Goal: Task Accomplishment & Management: Manage account settings

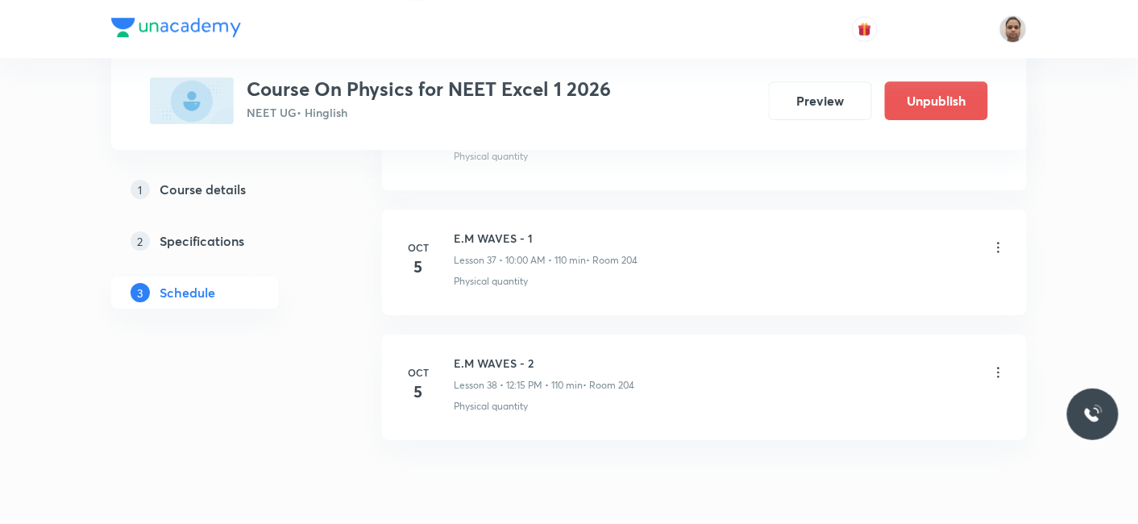
scroll to position [5494, 0]
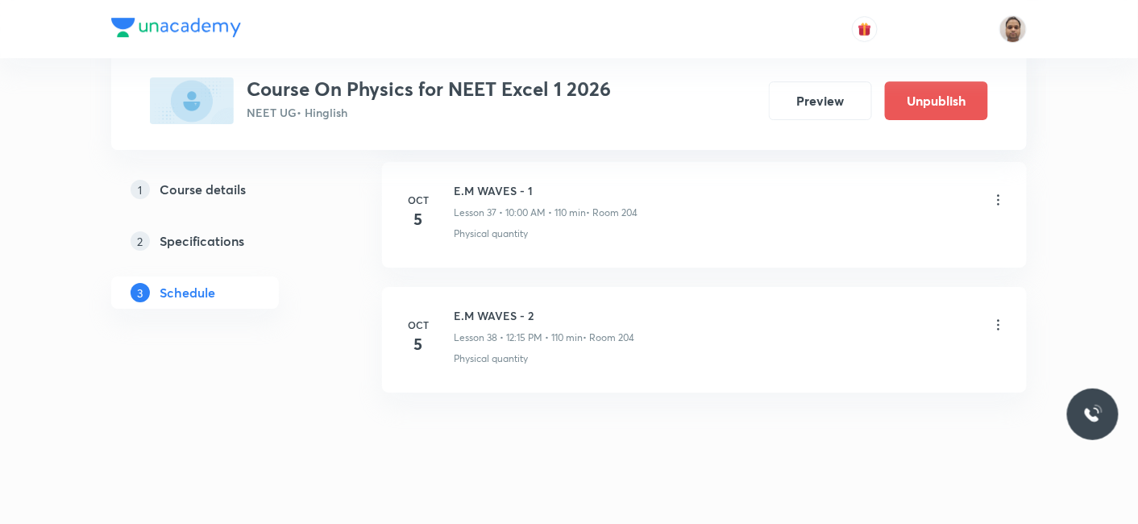
click at [501, 182] on h6 "E.M WAVES - 1" at bounding box center [546, 190] width 184 height 17
copy h6 "E.M WAVES - 1"
click at [997, 192] on icon at bounding box center [998, 200] width 16 height 16
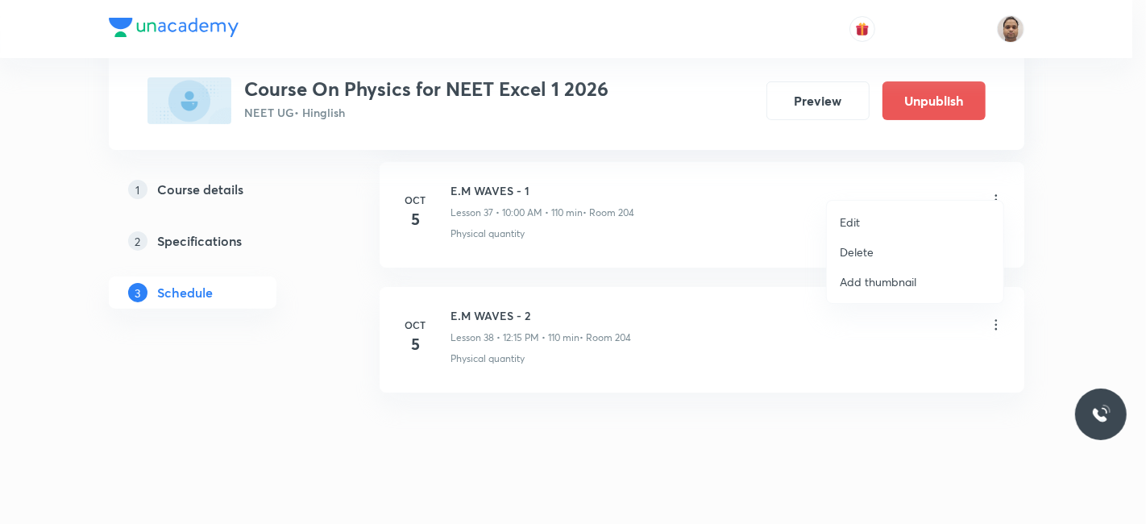
click at [869, 256] on p "Delete" at bounding box center [857, 251] width 34 height 17
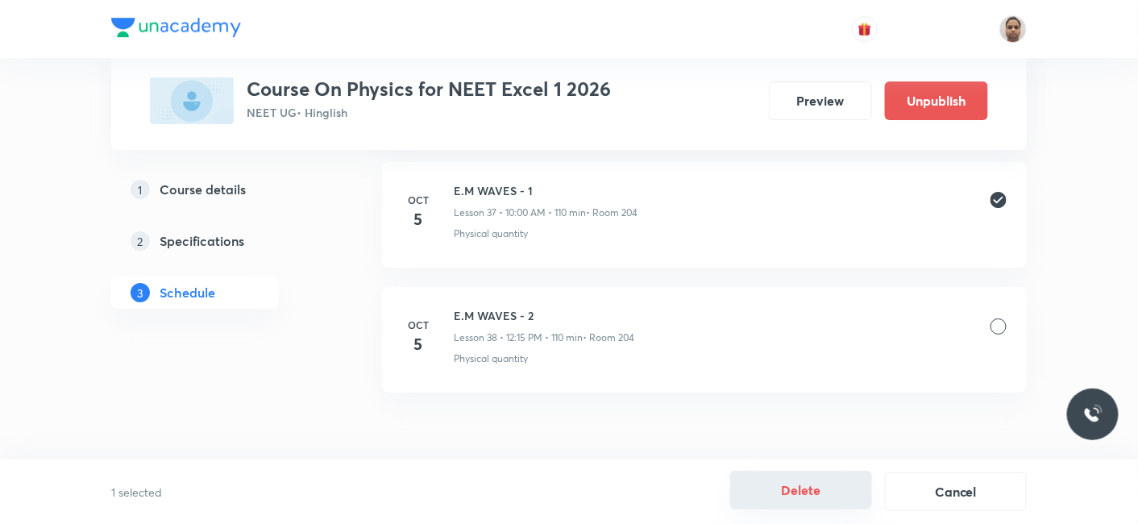
click at [801, 489] on button "Delete" at bounding box center [801, 490] width 142 height 39
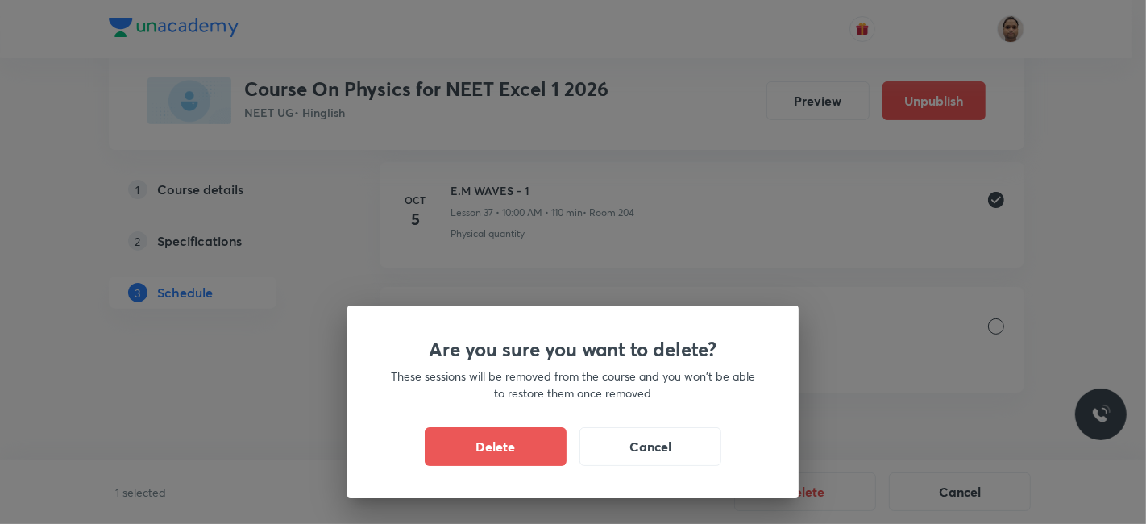
click at [515, 442] on button "Delete" at bounding box center [496, 446] width 142 height 39
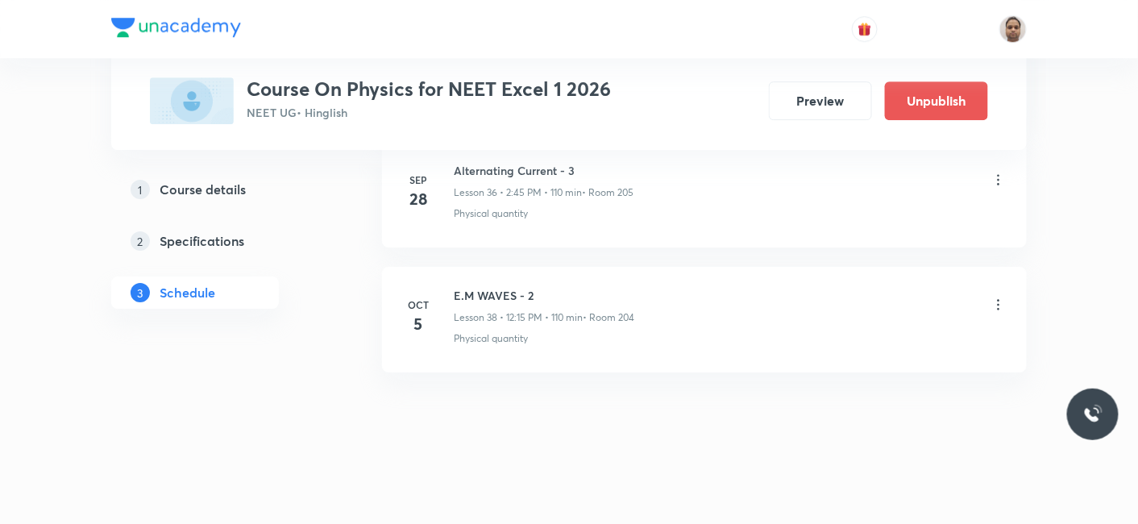
scroll to position [5370, 0]
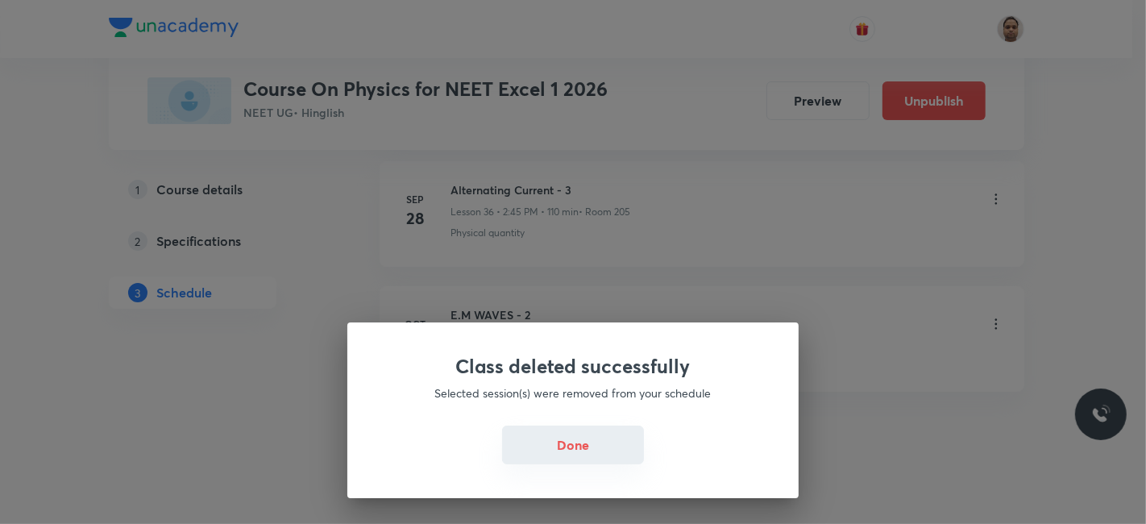
click at [592, 446] on button "Done" at bounding box center [573, 444] width 142 height 39
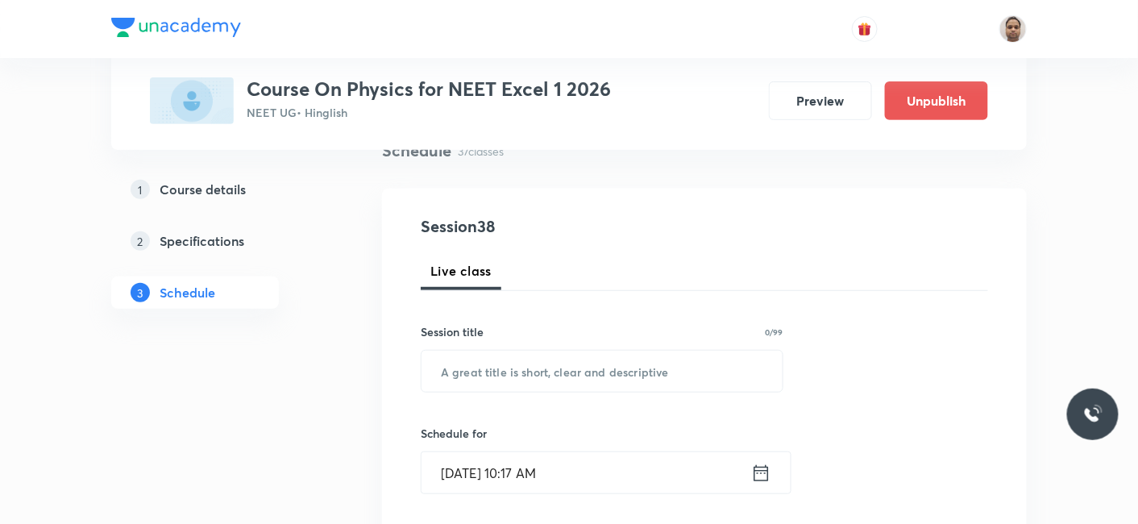
scroll to position [60, 0]
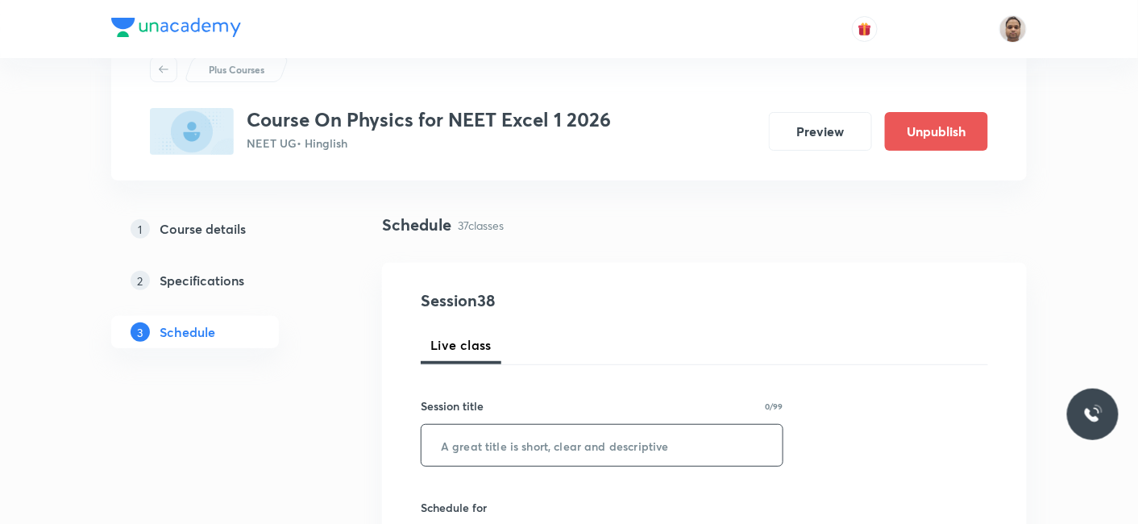
click at [566, 457] on input "text" at bounding box center [601, 445] width 361 height 41
paste input "E.M WAVES - 1"
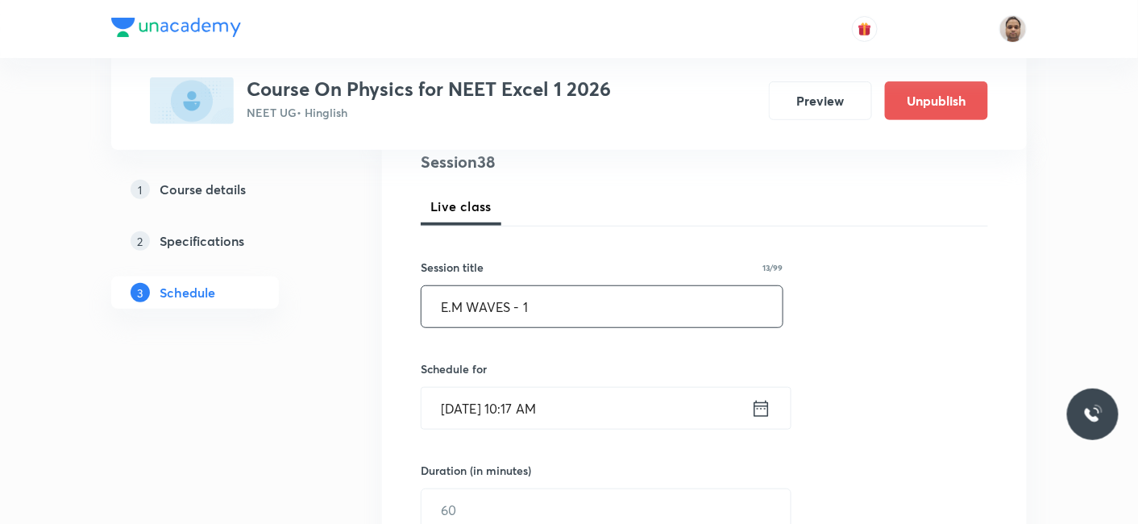
scroll to position [329, 0]
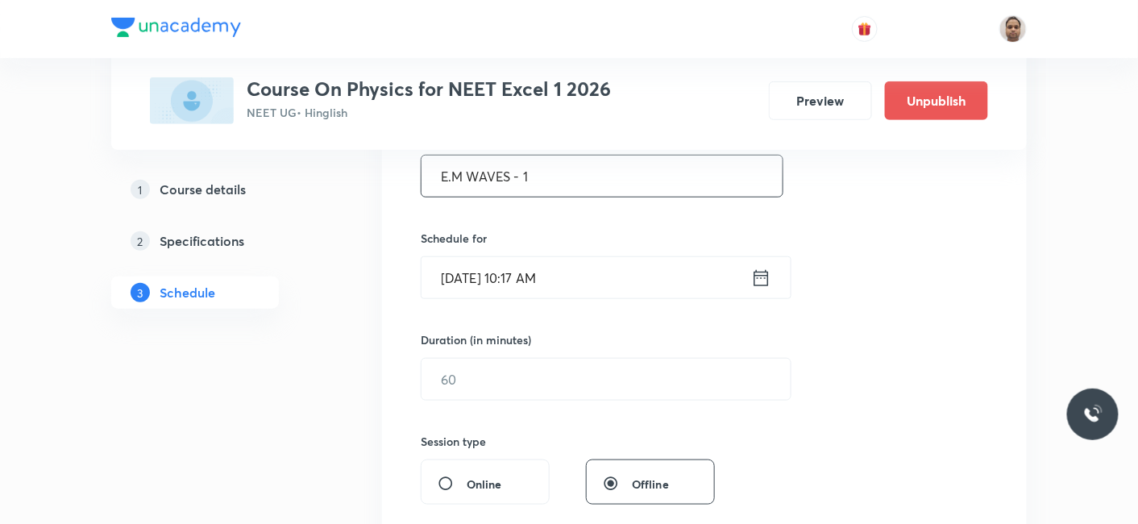
type input "E.M WAVES - 1"
click at [500, 276] on input "[DATE] 10:17 AM" at bounding box center [586, 277] width 330 height 41
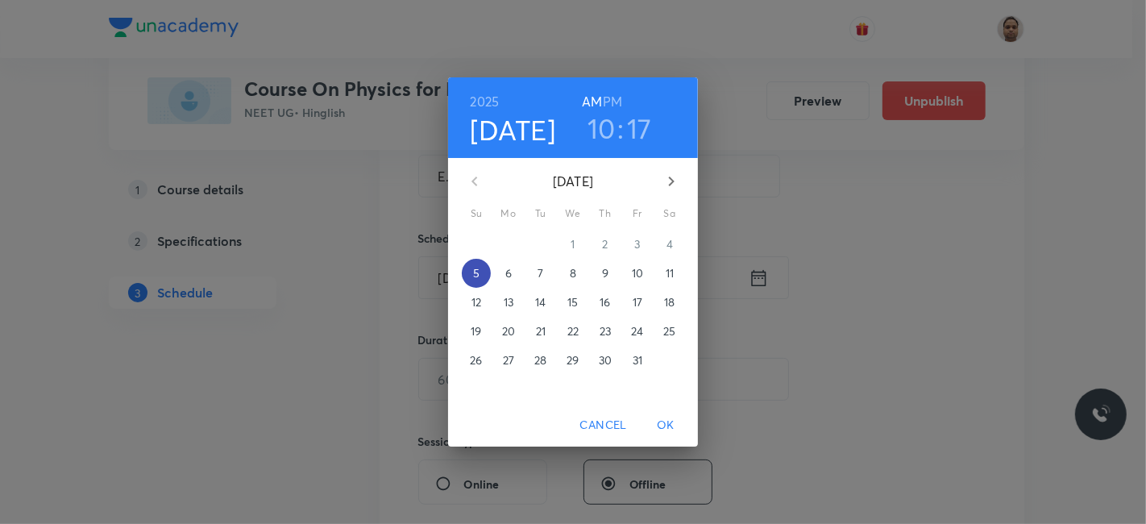
click at [478, 266] on p "5" at bounding box center [476, 273] width 6 height 16
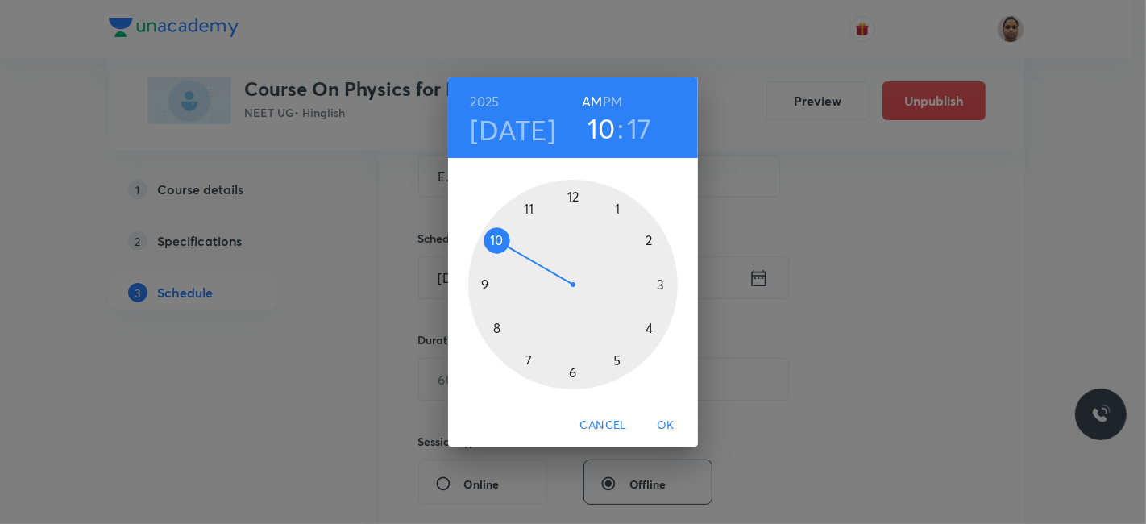
click at [496, 239] on div at bounding box center [573, 285] width 210 height 210
drag, startPoint x: 662, startPoint y: 302, endPoint x: 663, endPoint y: 318, distance: 16.1
click at [663, 318] on div at bounding box center [573, 285] width 210 height 210
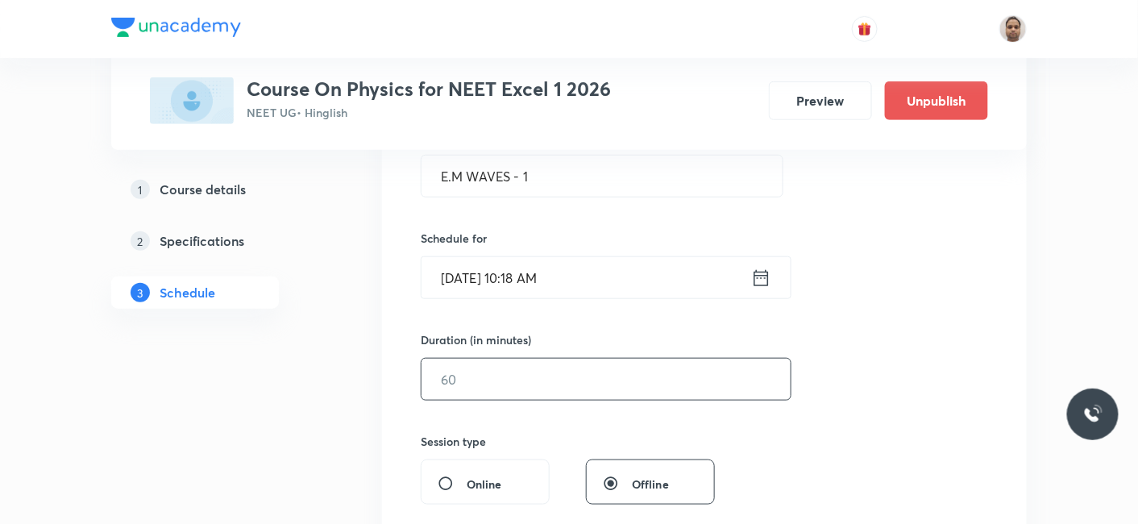
click at [546, 372] on input "text" at bounding box center [605, 379] width 369 height 41
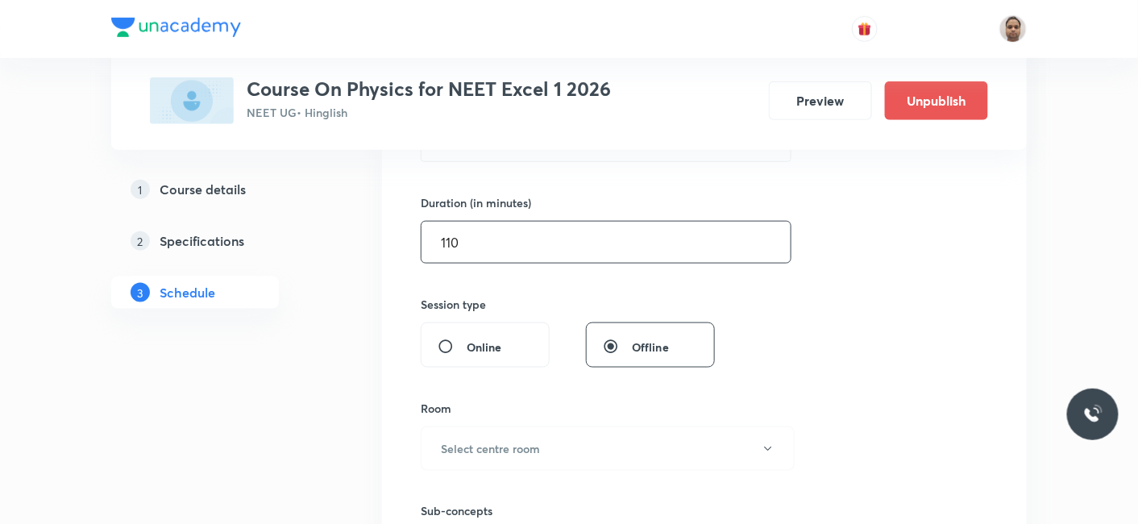
scroll to position [597, 0]
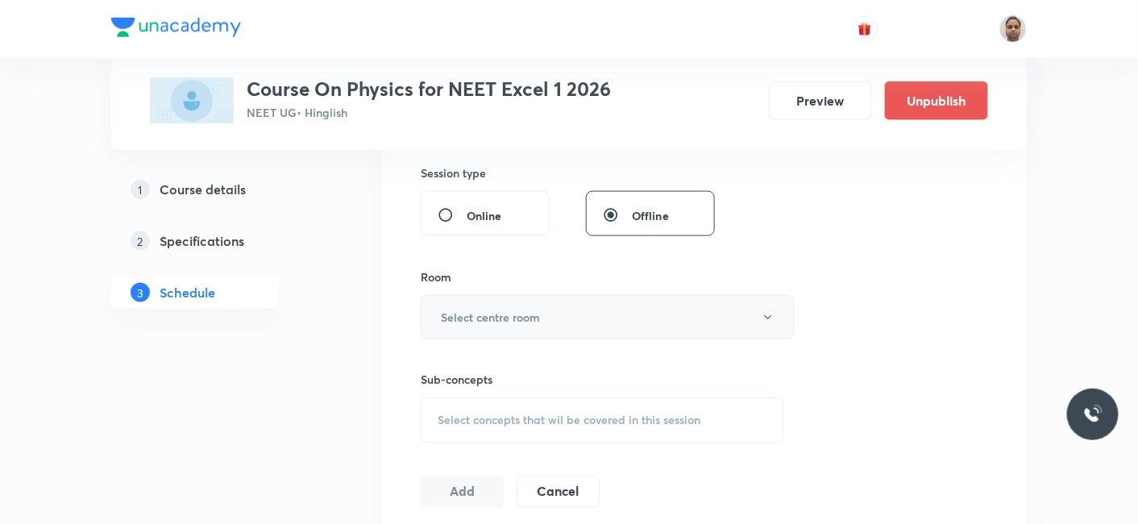
type input "110"
click at [470, 312] on h6 "Select centre room" at bounding box center [490, 317] width 99 height 17
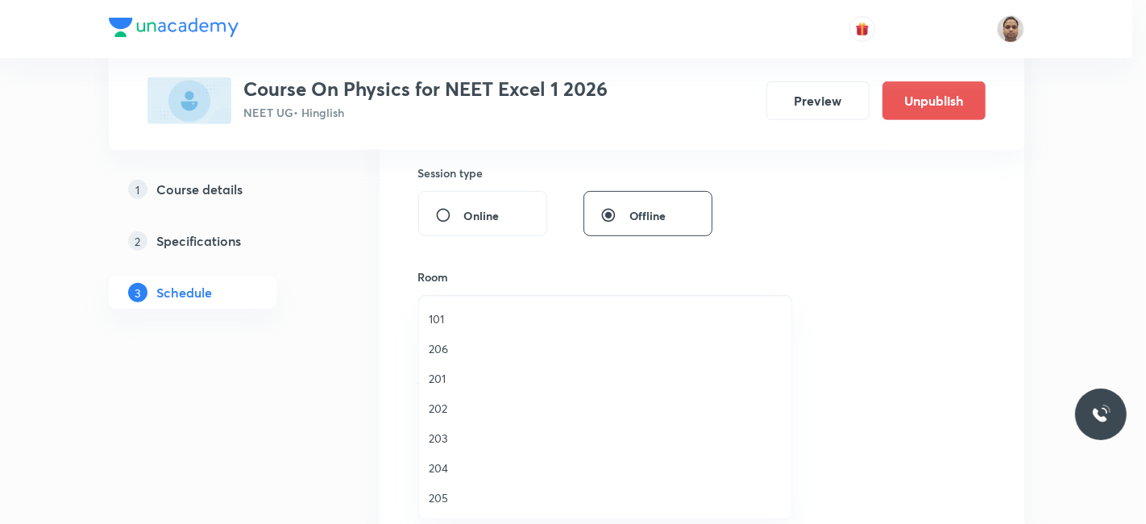
click at [450, 459] on span "204" at bounding box center [605, 467] width 353 height 17
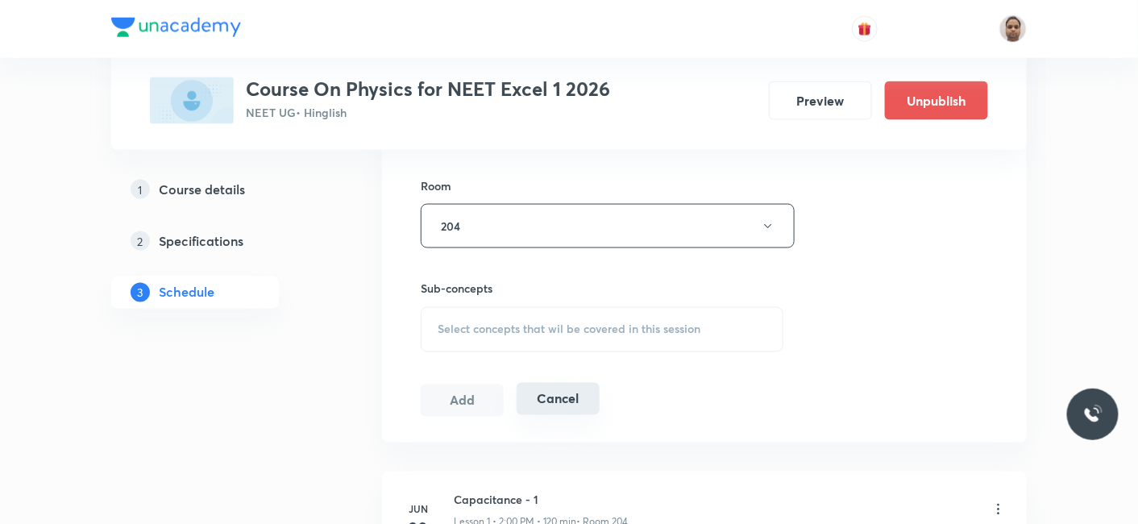
scroll to position [776, 0]
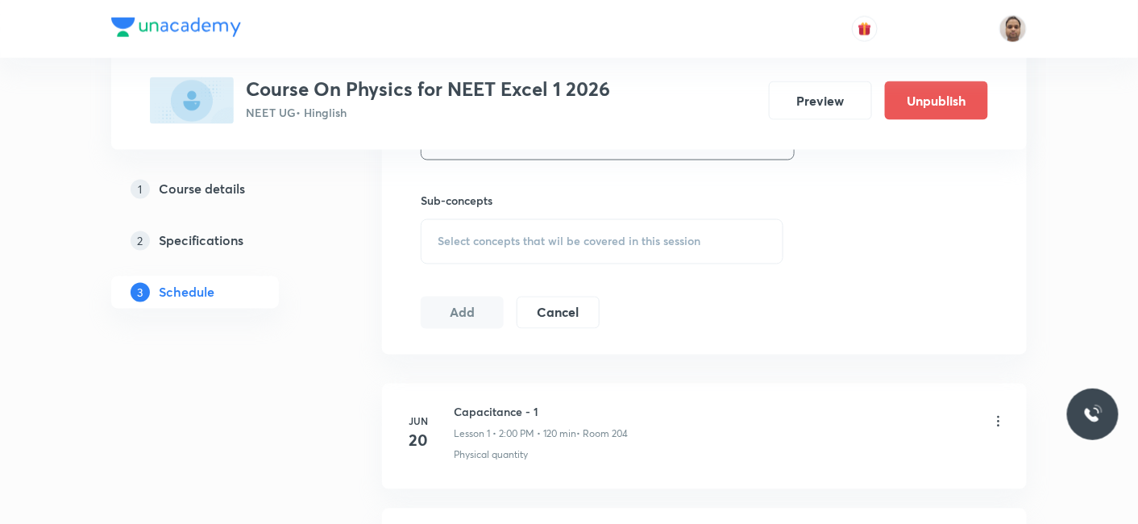
click at [488, 253] on div "Select concepts that wil be covered in this session" at bounding box center [602, 241] width 363 height 45
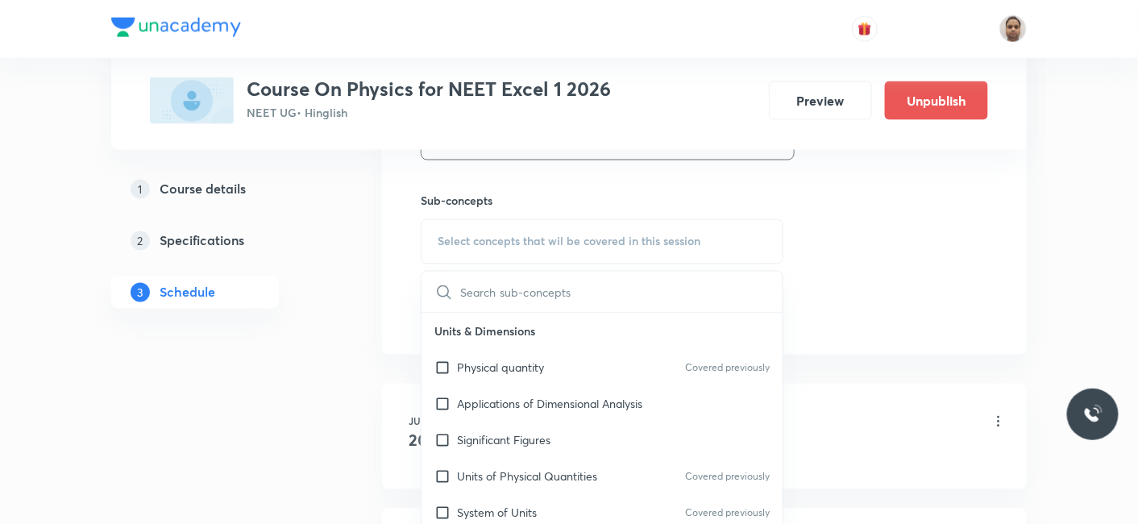
click at [481, 369] on p "Physical quantity" at bounding box center [500, 367] width 87 height 17
checkbox input "true"
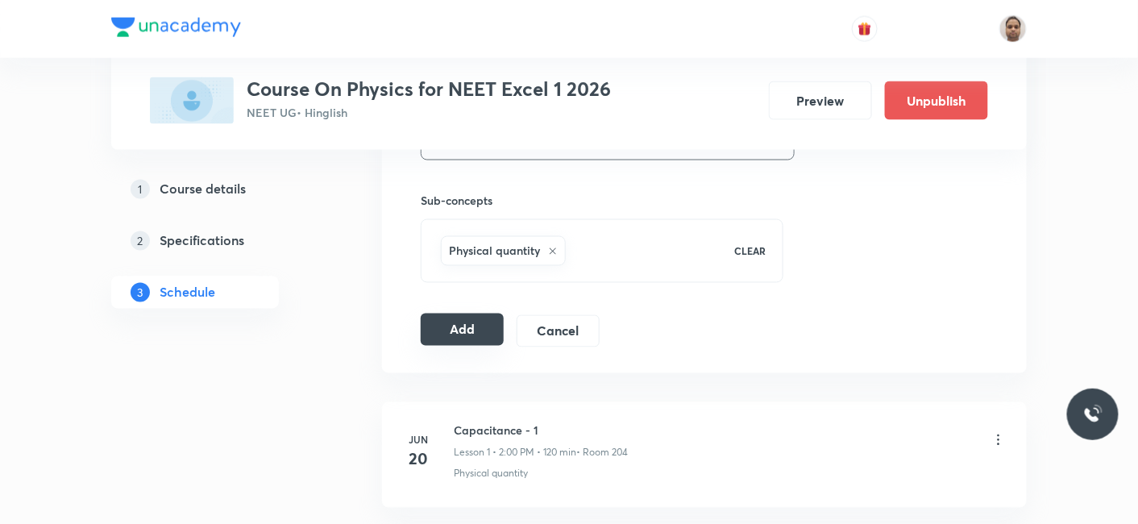
click at [471, 322] on button "Add" at bounding box center [462, 329] width 83 height 32
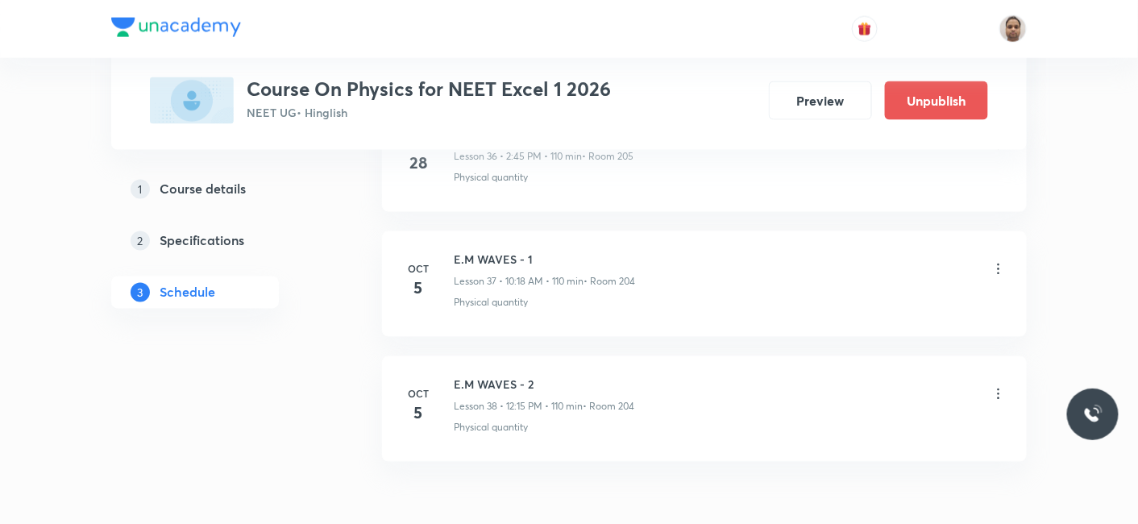
scroll to position [4722, 0]
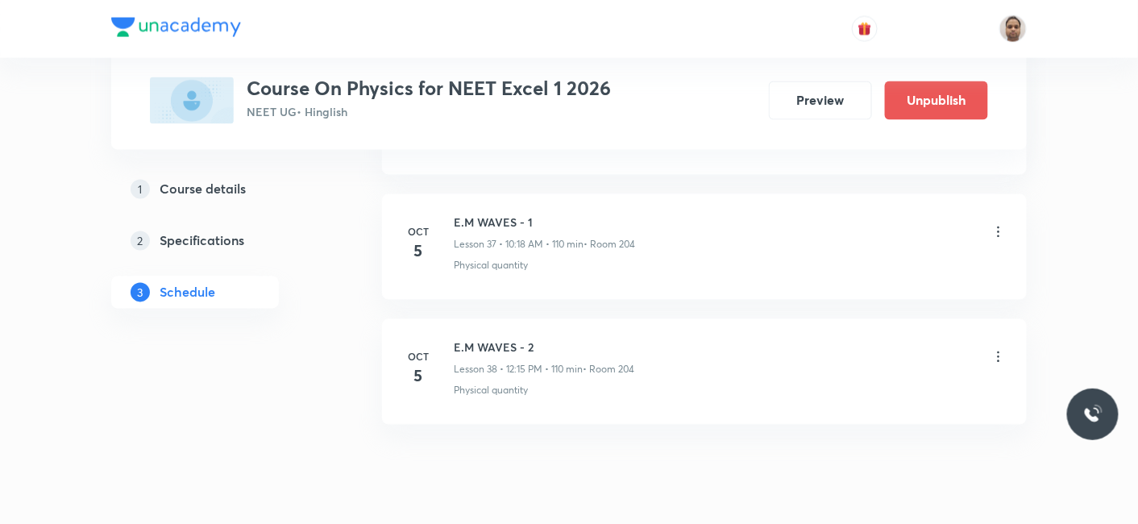
click at [997, 349] on icon at bounding box center [998, 357] width 16 height 16
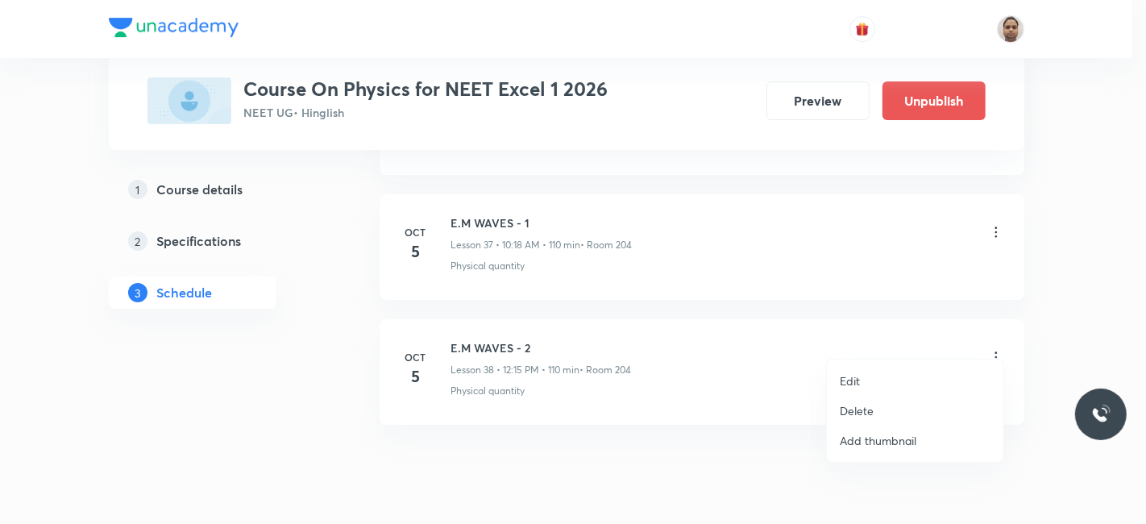
click at [583, 447] on div at bounding box center [573, 262] width 1146 height 524
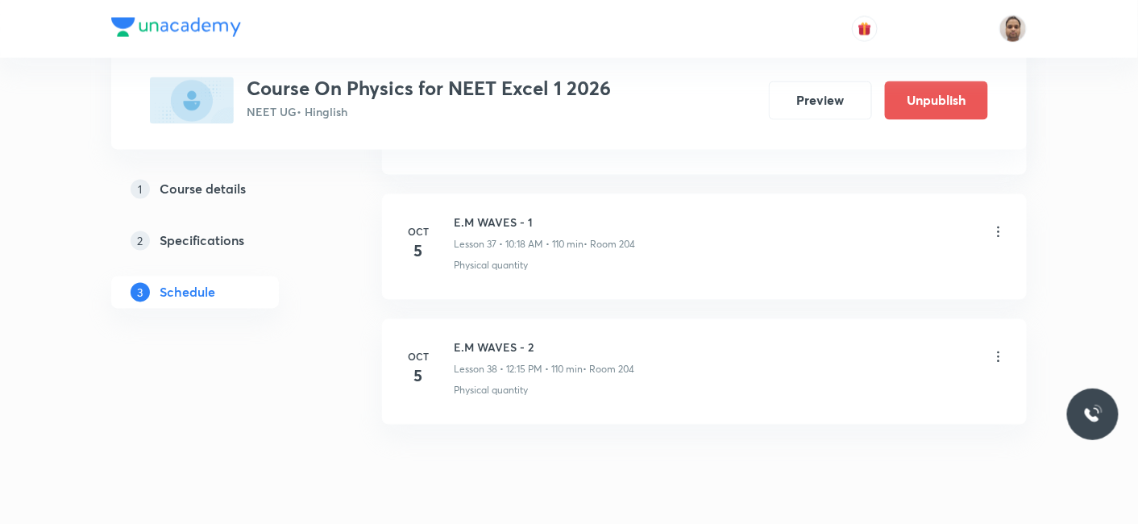
click at [486, 339] on h6 "E.M WAVES - 2" at bounding box center [544, 347] width 181 height 17
copy h6 "E.M WAVES - 2"
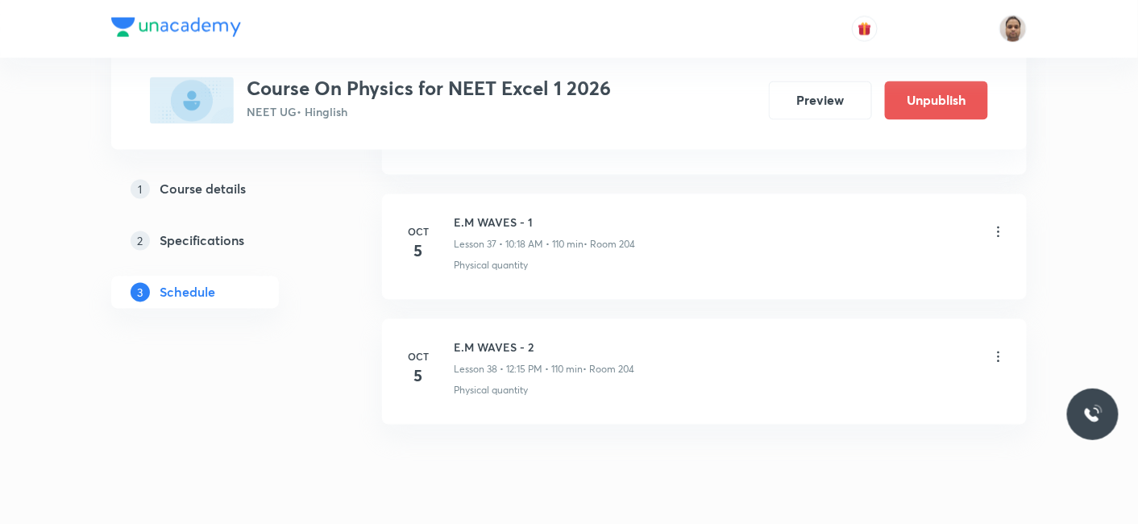
click at [997, 349] on icon at bounding box center [998, 357] width 16 height 16
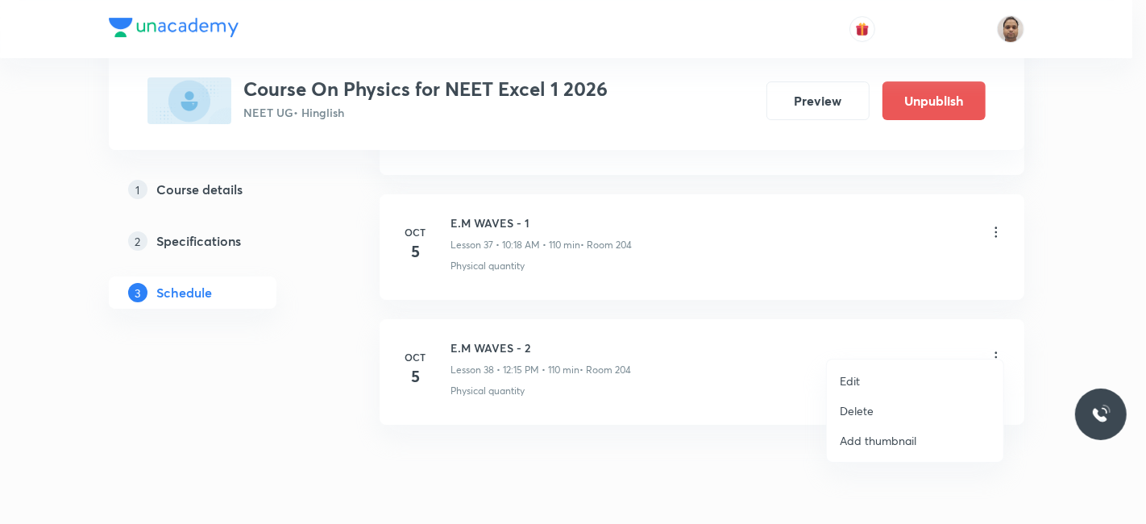
click at [501, 327] on div at bounding box center [573, 262] width 1146 height 524
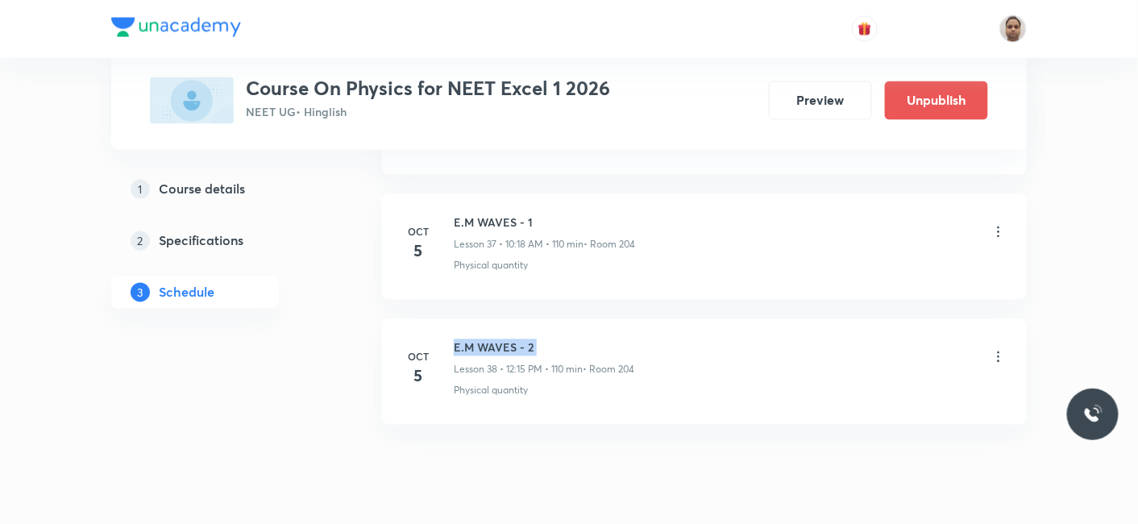
click at [501, 339] on h6 "E.M WAVES - 2" at bounding box center [544, 347] width 181 height 17
click at [998, 351] on icon at bounding box center [999, 356] width 2 height 10
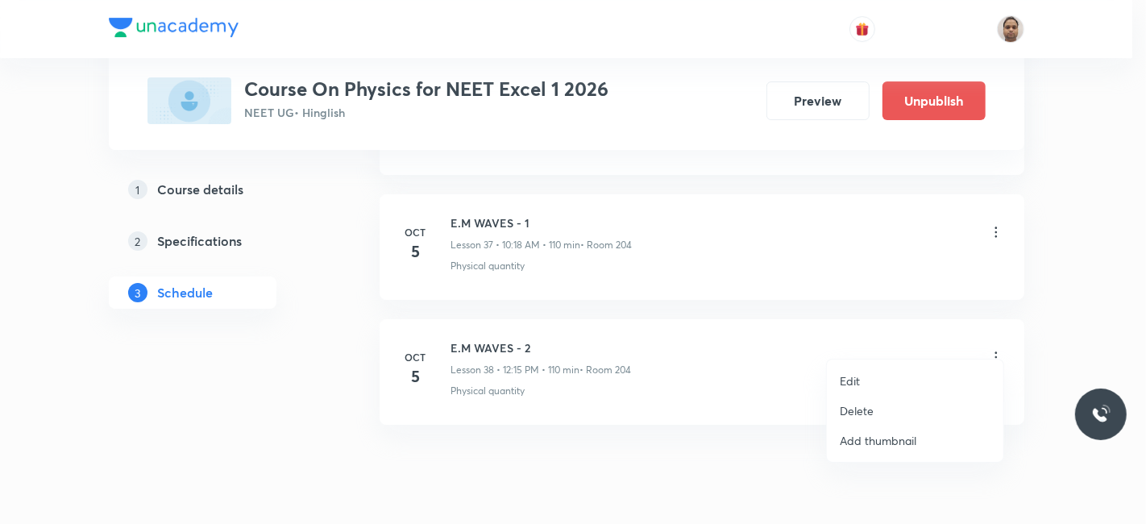
click at [863, 410] on p "Delete" at bounding box center [857, 410] width 34 height 17
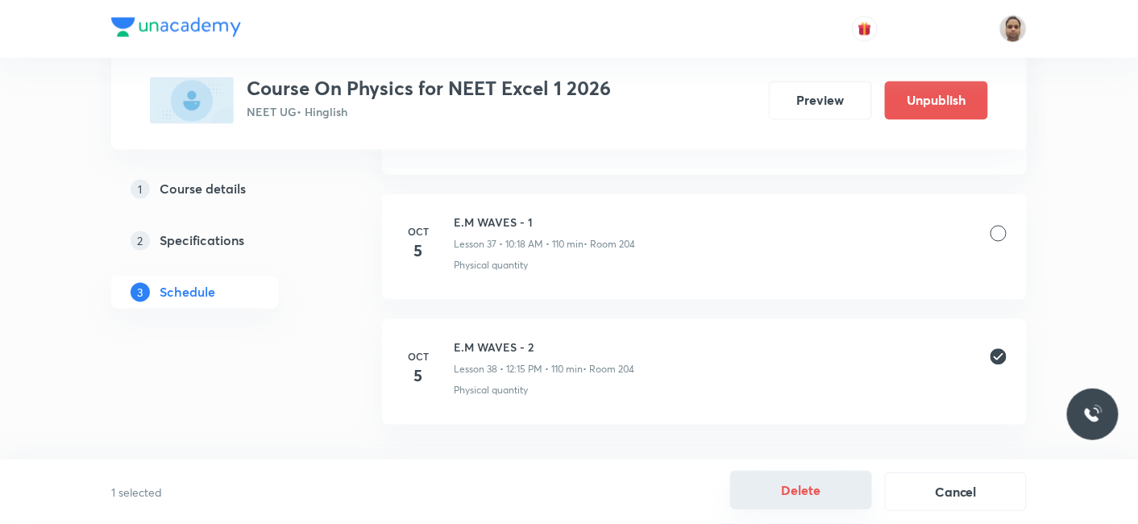
click at [803, 488] on button "Delete" at bounding box center [801, 490] width 142 height 39
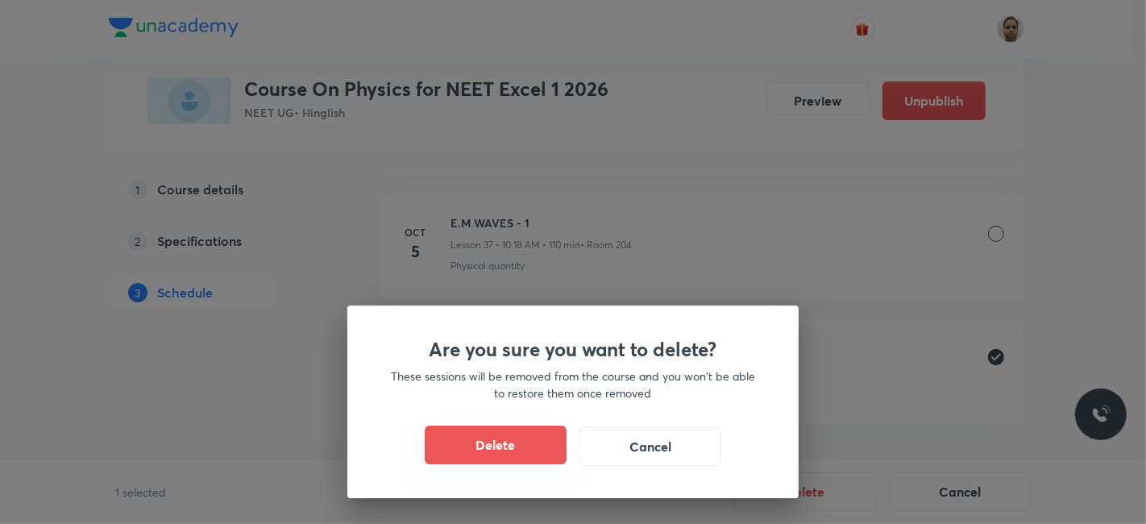
click at [549, 434] on button "Delete" at bounding box center [496, 444] width 142 height 39
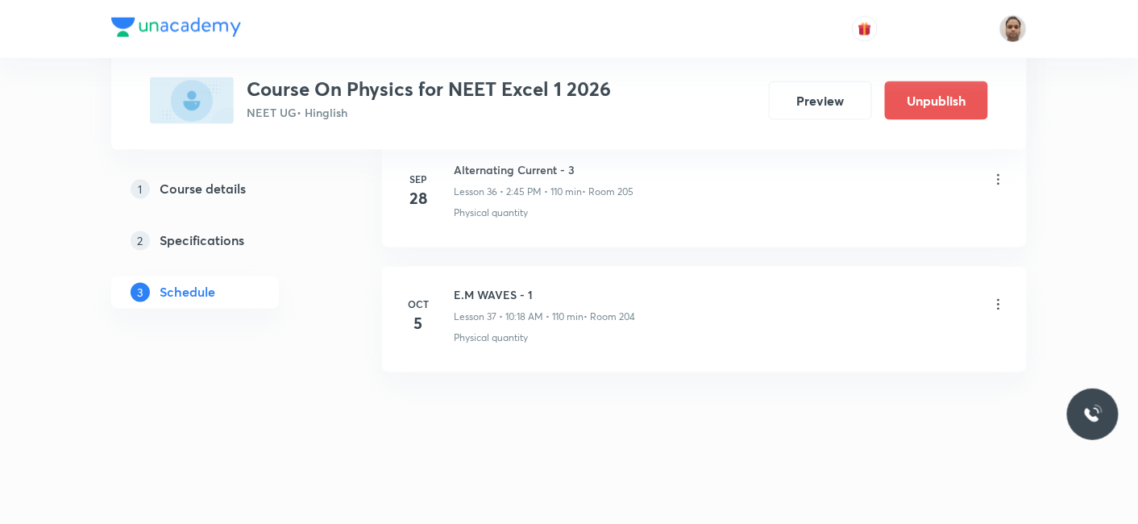
scroll to position [4632, 0]
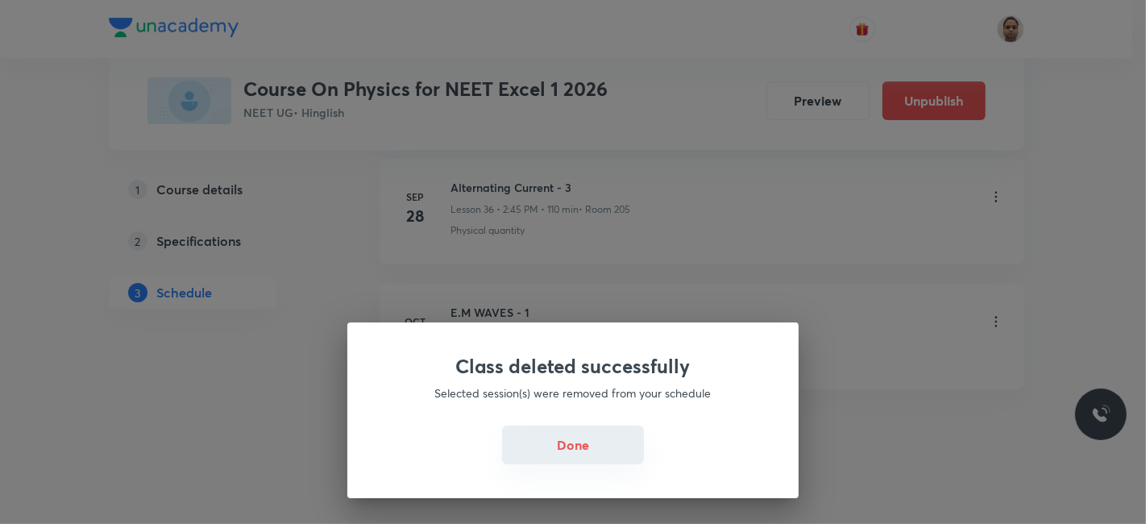
click at [587, 443] on button "Done" at bounding box center [573, 444] width 142 height 39
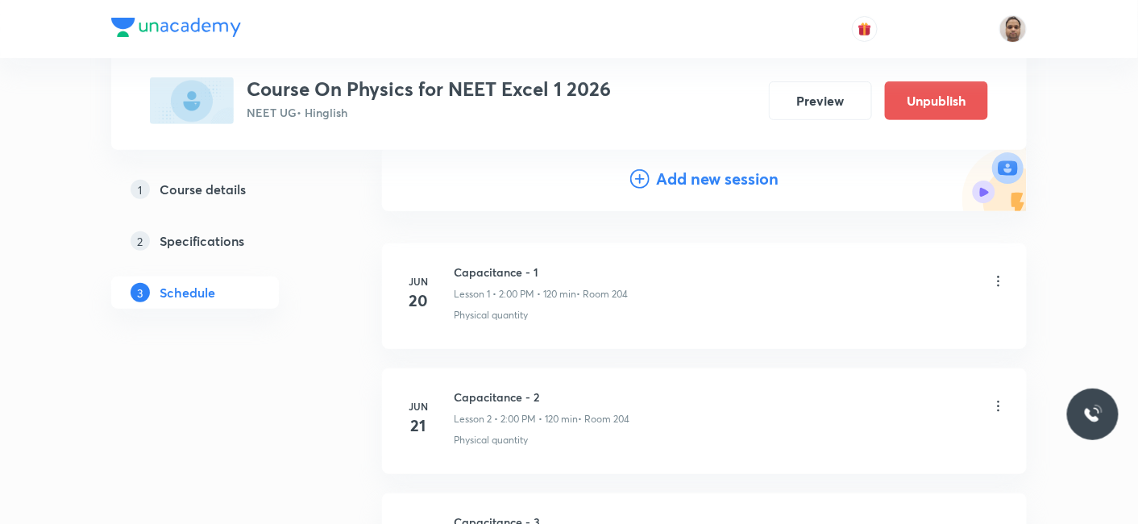
scroll to position [89, 0]
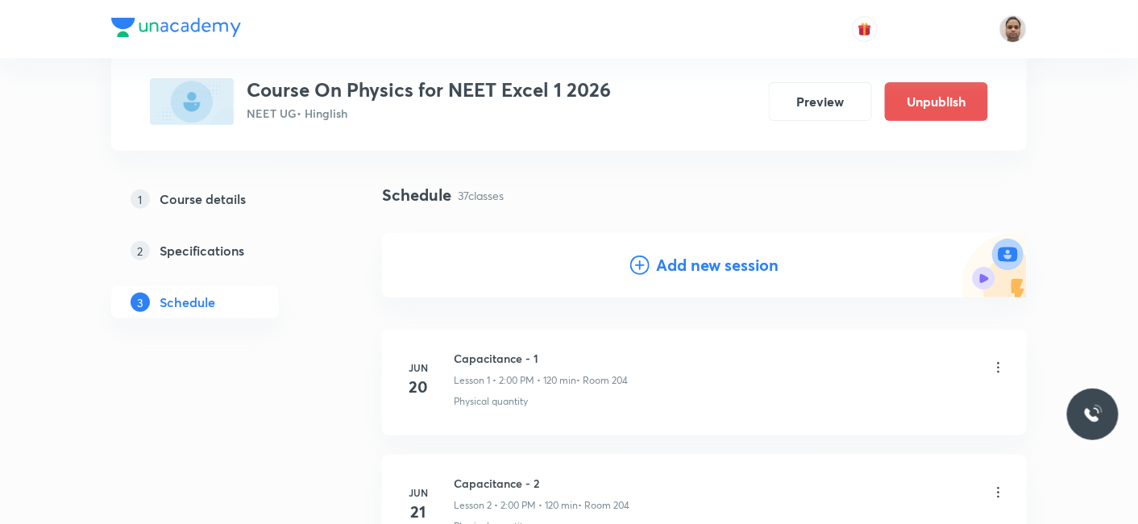
click at [713, 251] on div "Add new session" at bounding box center [704, 265] width 645 height 64
click at [715, 260] on h4 "Add new session" at bounding box center [717, 265] width 122 height 24
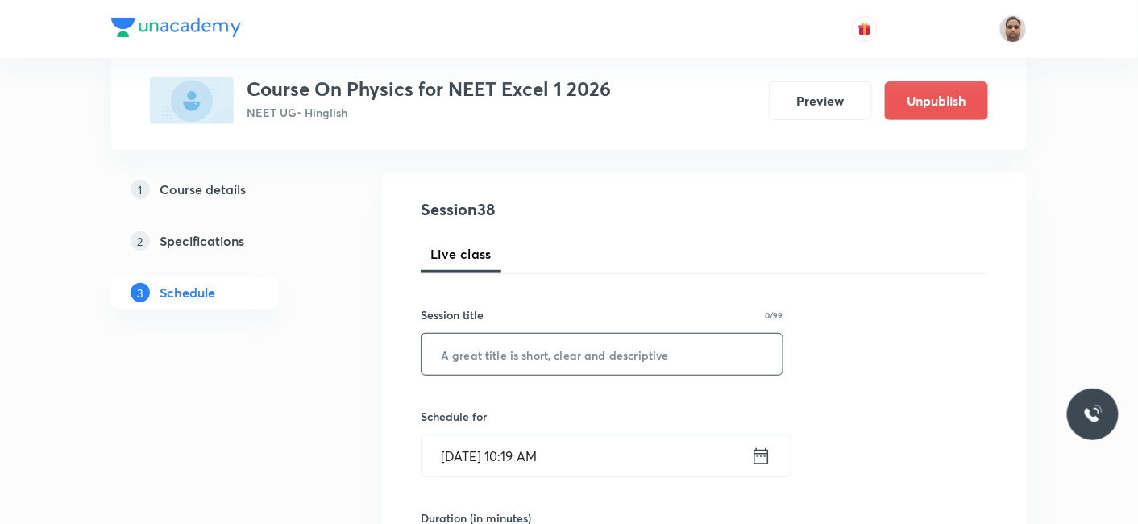
scroll to position [179, 0]
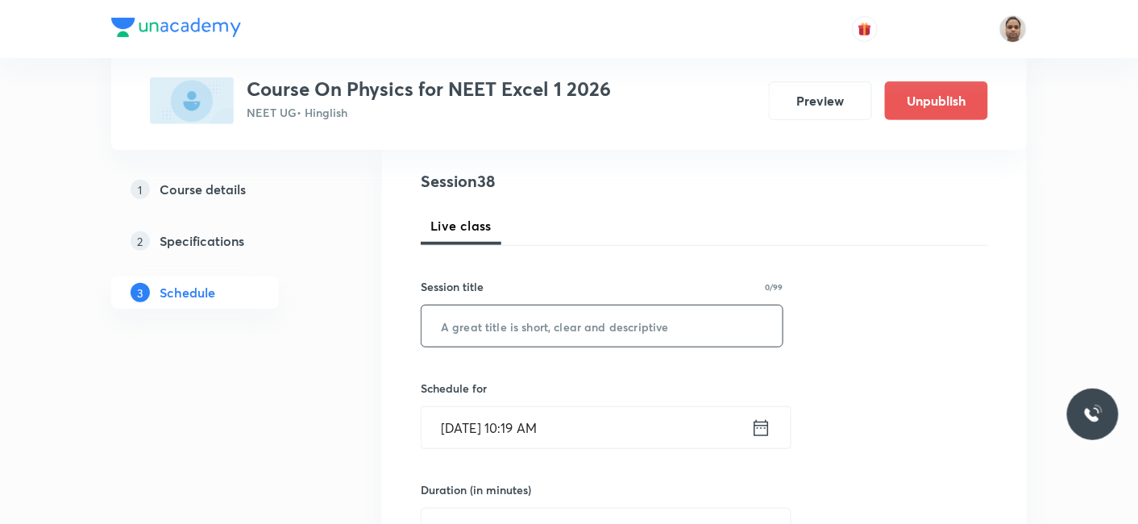
click at [576, 339] on input "text" at bounding box center [601, 325] width 361 height 41
paste input "E.M WAVES - 2"
type input "E.M WAVES - 2"
click at [538, 428] on input "[DATE] 10:19 AM" at bounding box center [586, 427] width 330 height 41
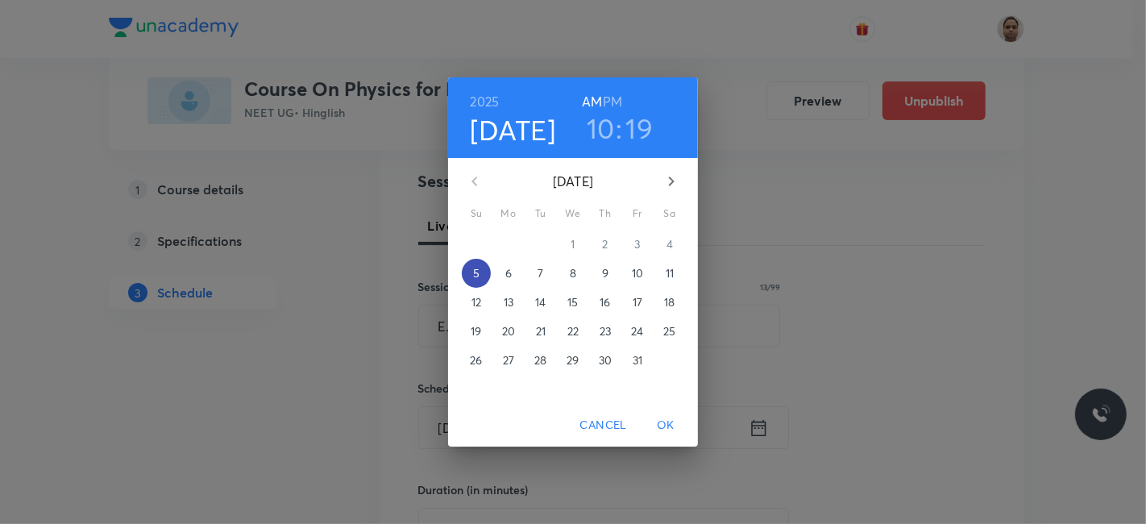
click at [479, 268] on p "5" at bounding box center [476, 273] width 6 height 16
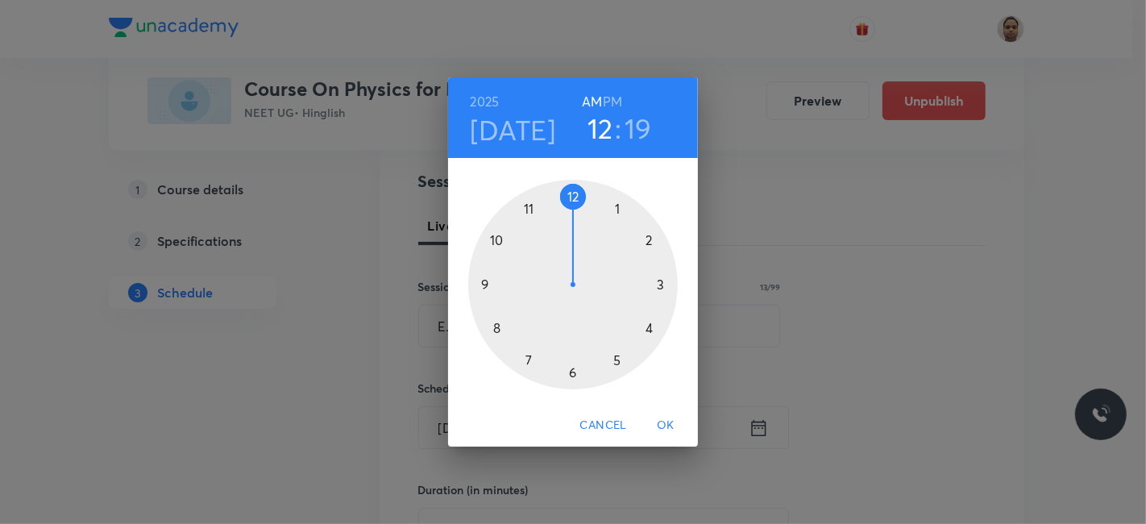
drag, startPoint x: 498, startPoint y: 241, endPoint x: 579, endPoint y: 214, distance: 85.9
click at [579, 214] on div at bounding box center [573, 285] width 210 height 210
drag, startPoint x: 654, startPoint y: 319, endPoint x: 662, endPoint y: 281, distance: 38.7
click at [662, 281] on div at bounding box center [573, 285] width 210 height 210
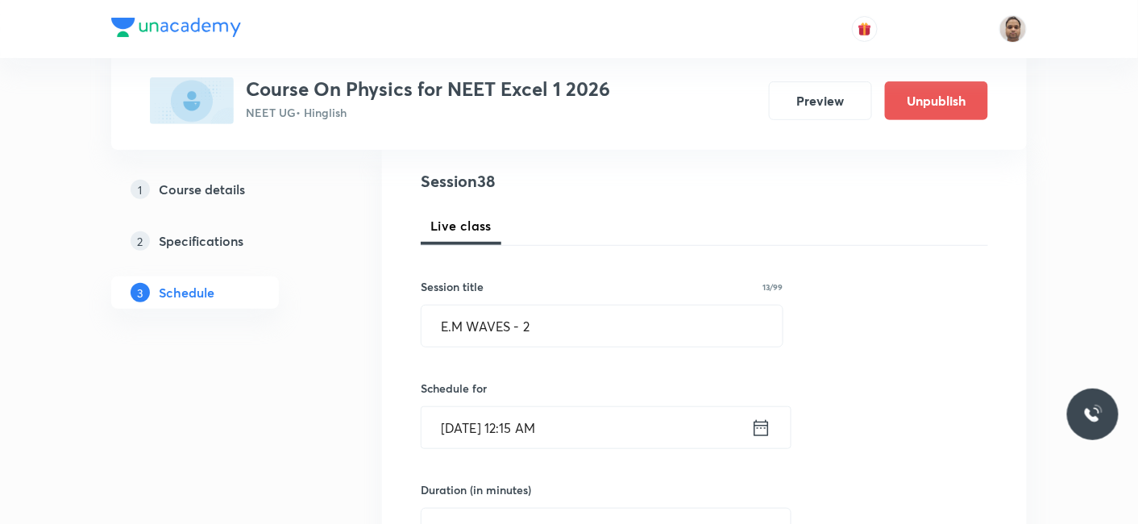
click at [552, 428] on input "[DATE] 12:15 AM" at bounding box center [586, 427] width 330 height 41
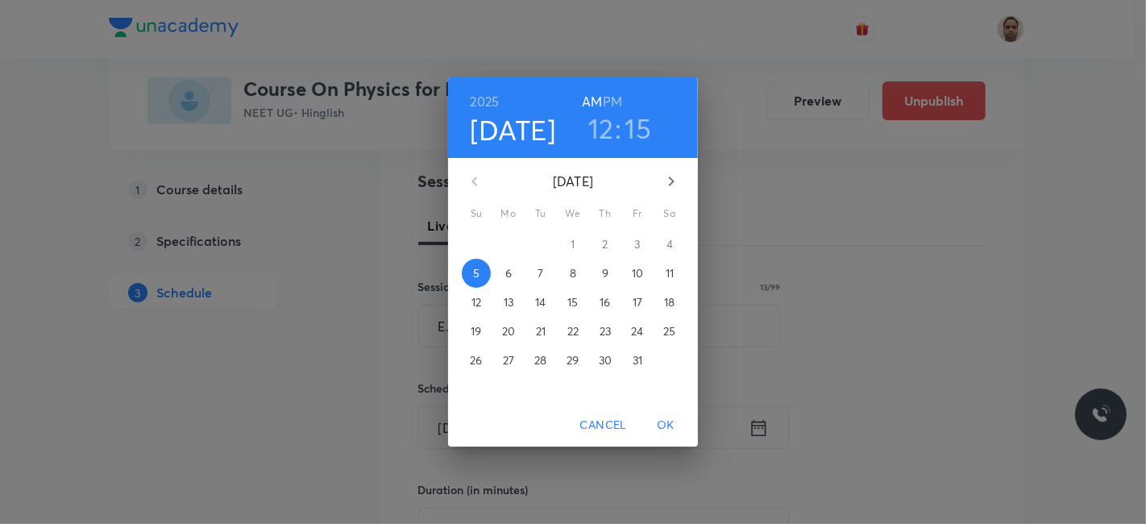
click at [609, 100] on h6 "PM" at bounding box center [612, 101] width 19 height 23
click at [665, 423] on span "OK" at bounding box center [665, 425] width 39 height 20
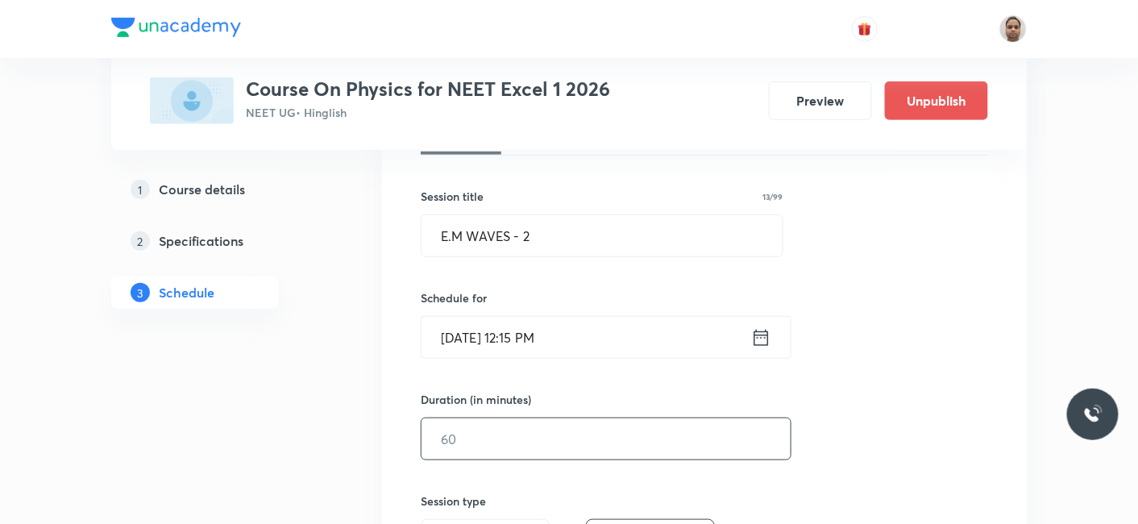
scroll to position [358, 0]
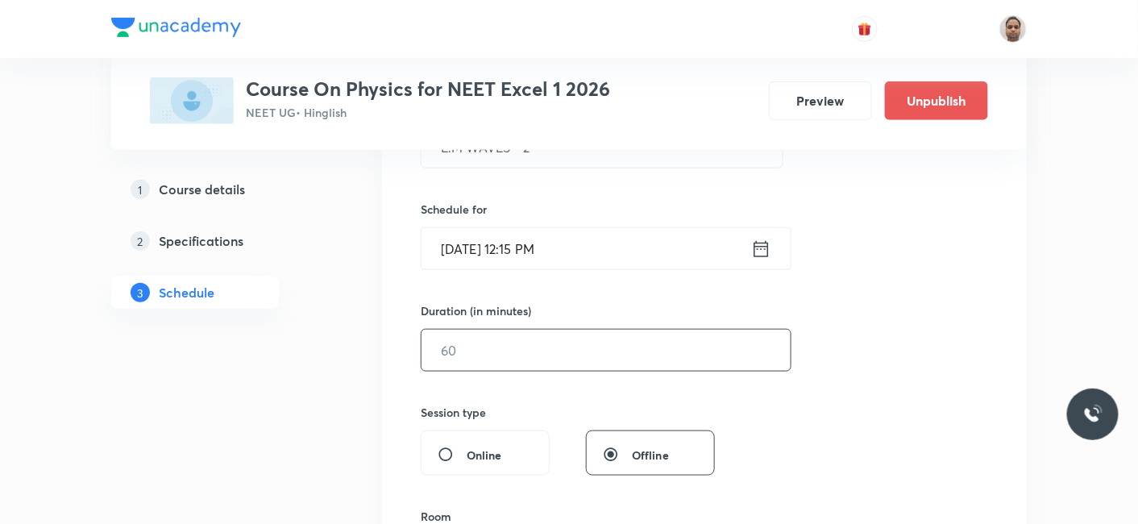
click at [501, 351] on input "text" at bounding box center [605, 350] width 369 height 41
type input "110"
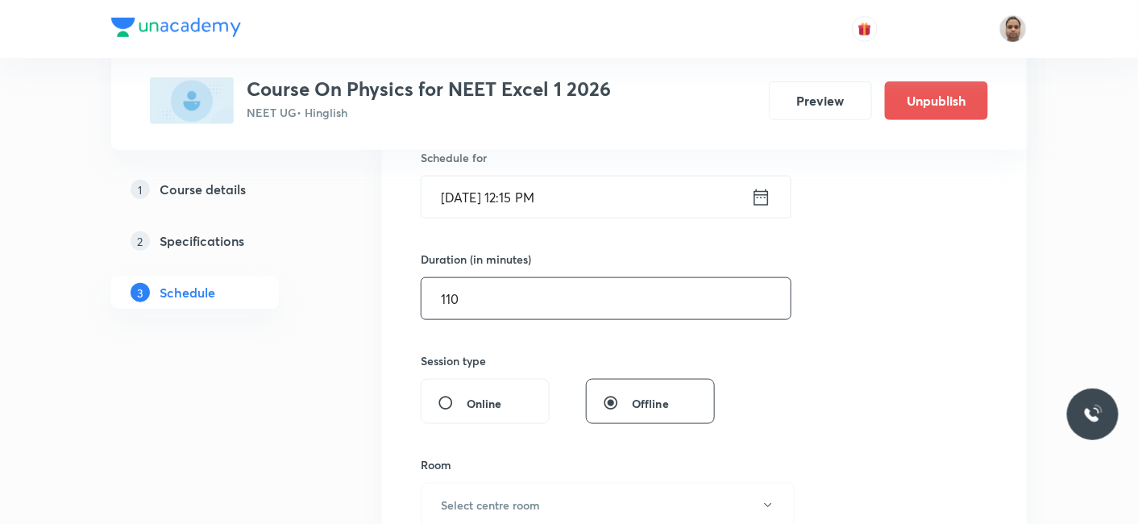
scroll to position [447, 0]
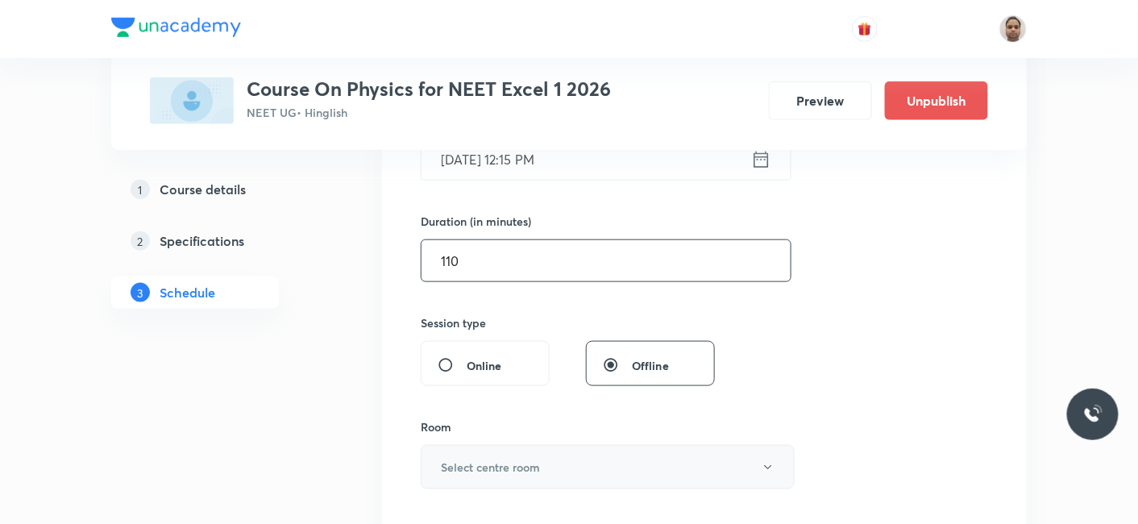
click at [476, 450] on button "Select centre room" at bounding box center [608, 467] width 374 height 44
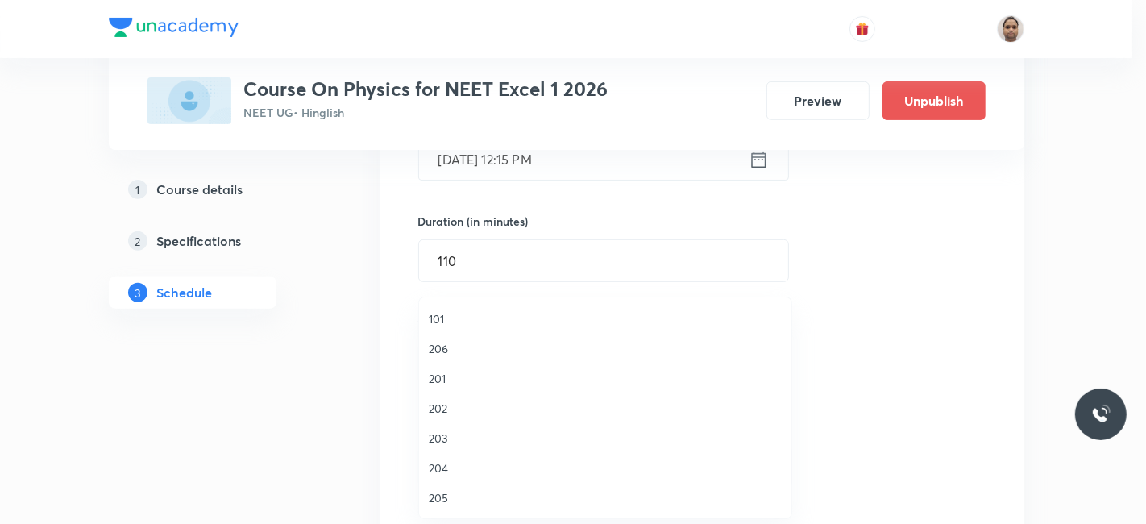
click at [460, 467] on span "204" at bounding box center [605, 467] width 353 height 17
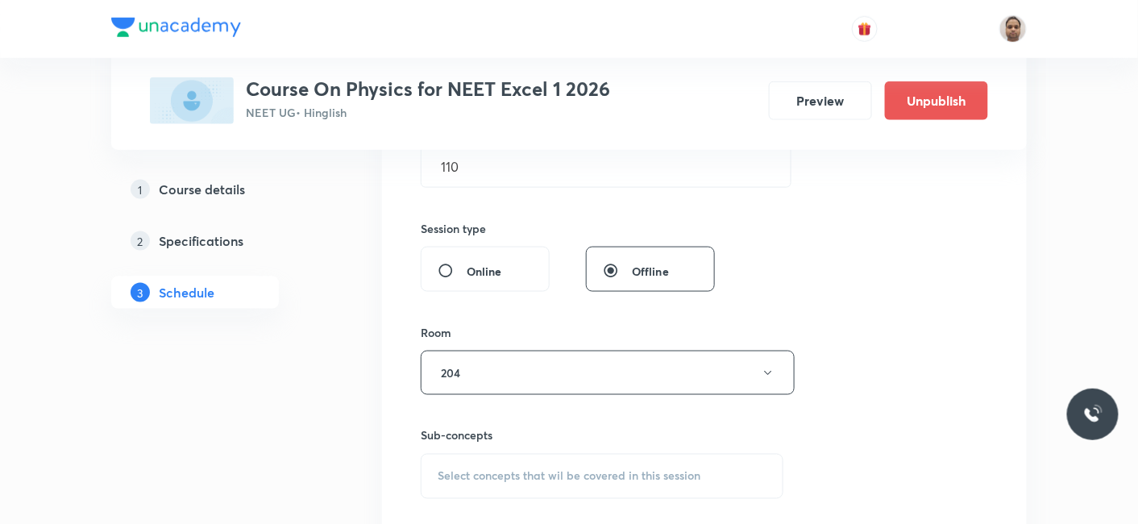
scroll to position [626, 0]
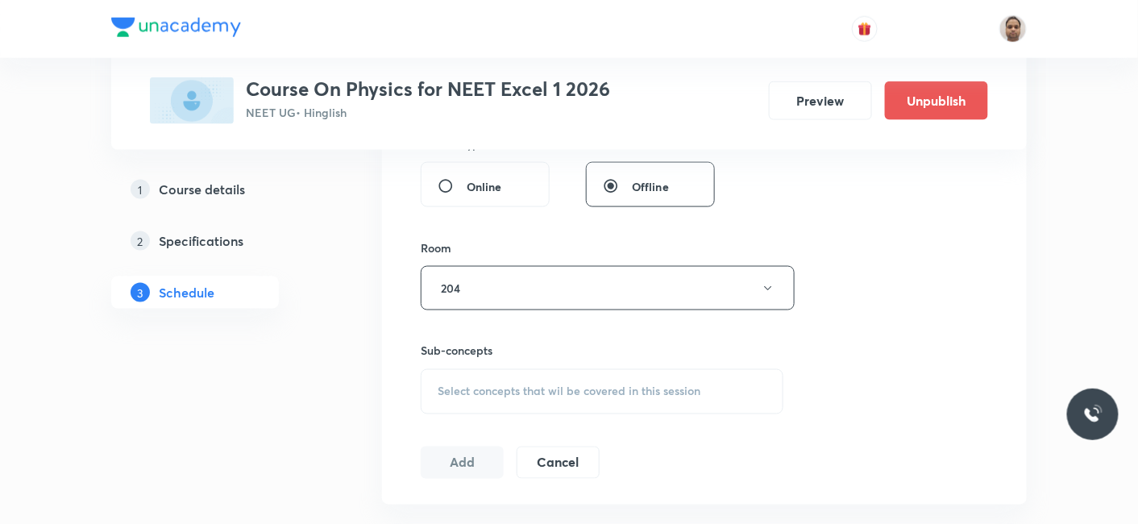
click at [481, 378] on div "Select concepts that wil be covered in this session" at bounding box center [602, 391] width 363 height 45
click at [467, 509] on p "Physical quantity" at bounding box center [500, 517] width 87 height 17
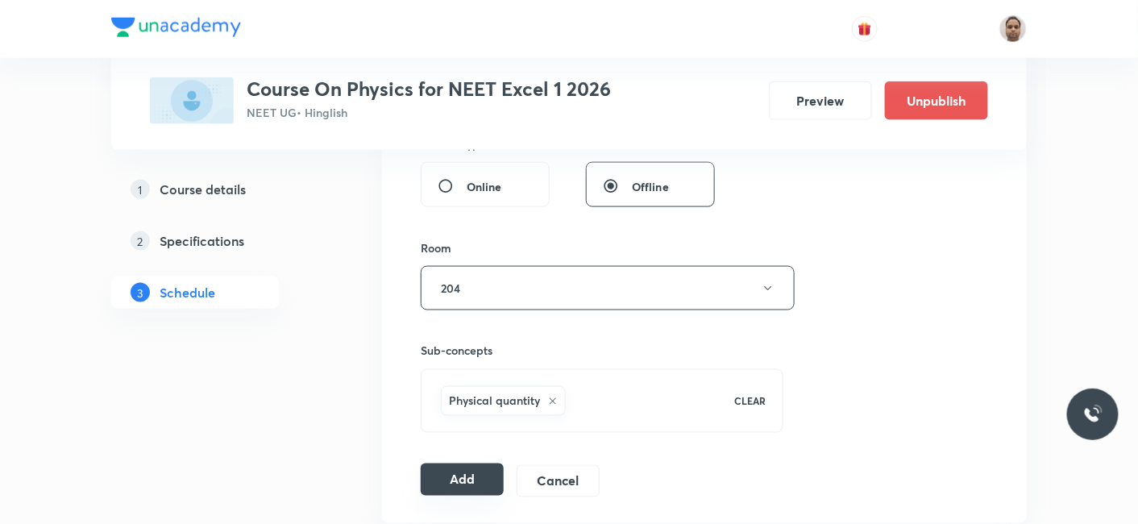
click at [478, 475] on button "Add" at bounding box center [462, 479] width 83 height 32
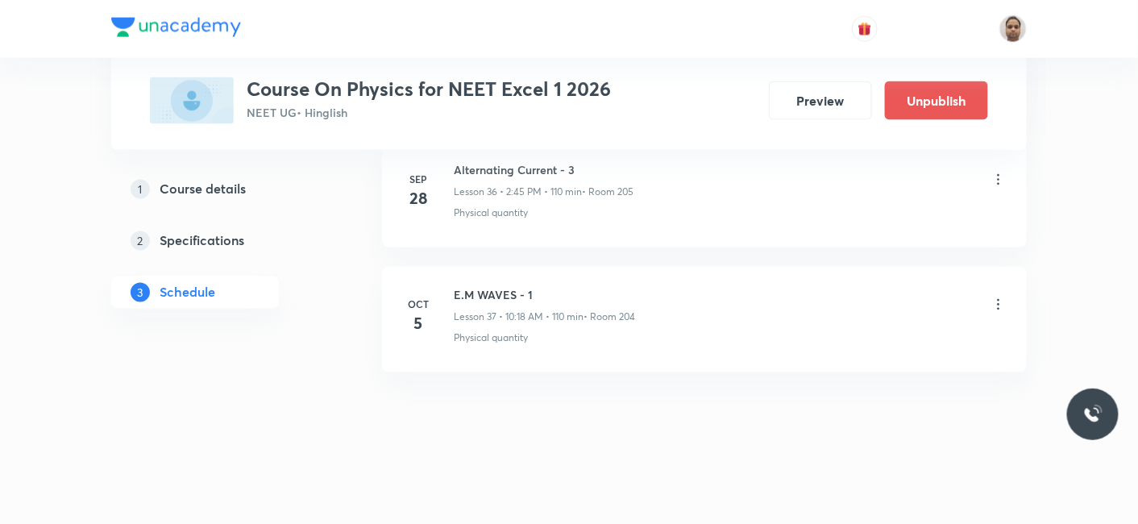
scroll to position [4632, 0]
